Goal: Entertainment & Leisure: Consume media (video, audio)

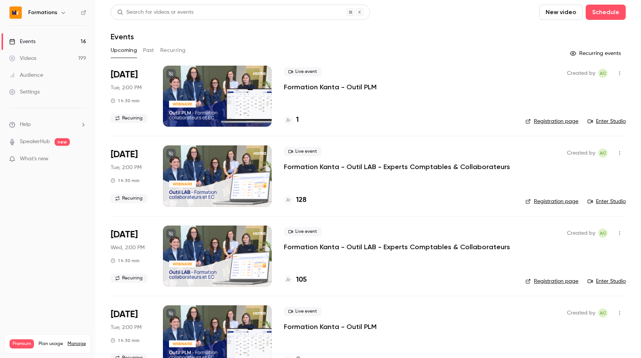
click at [143, 51] on button "Past" at bounding box center [148, 50] width 11 height 12
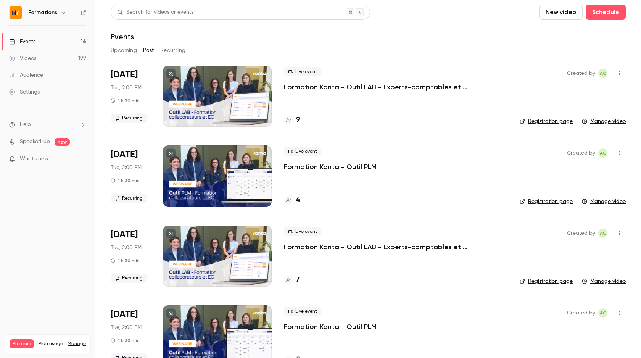
click at [229, 181] on div at bounding box center [217, 175] width 109 height 61
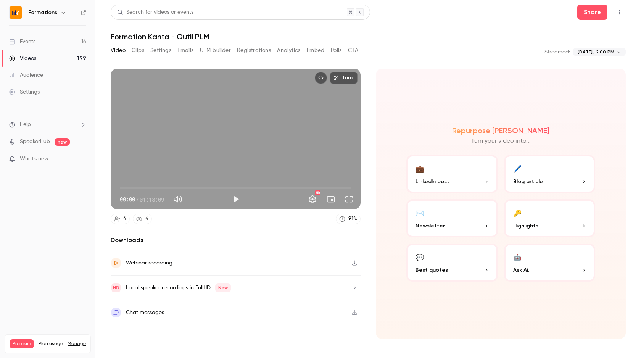
click at [230, 199] on button "Play" at bounding box center [235, 199] width 15 height 15
click at [351, 203] on button "Full screen" at bounding box center [349, 199] width 15 height 15
click at [349, 199] on button "Full screen" at bounding box center [349, 199] width 15 height 15
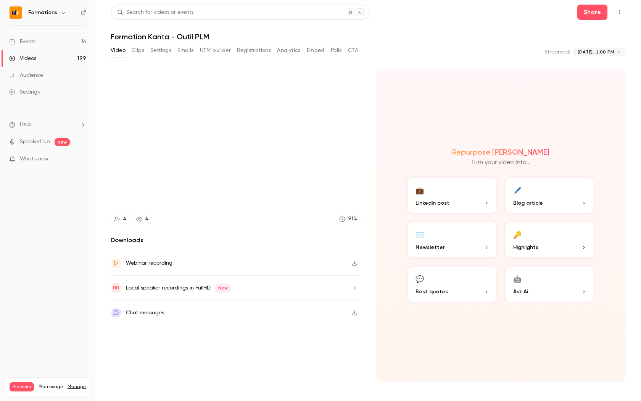
type input "******"
